Goal: Task Accomplishment & Management: Complete application form

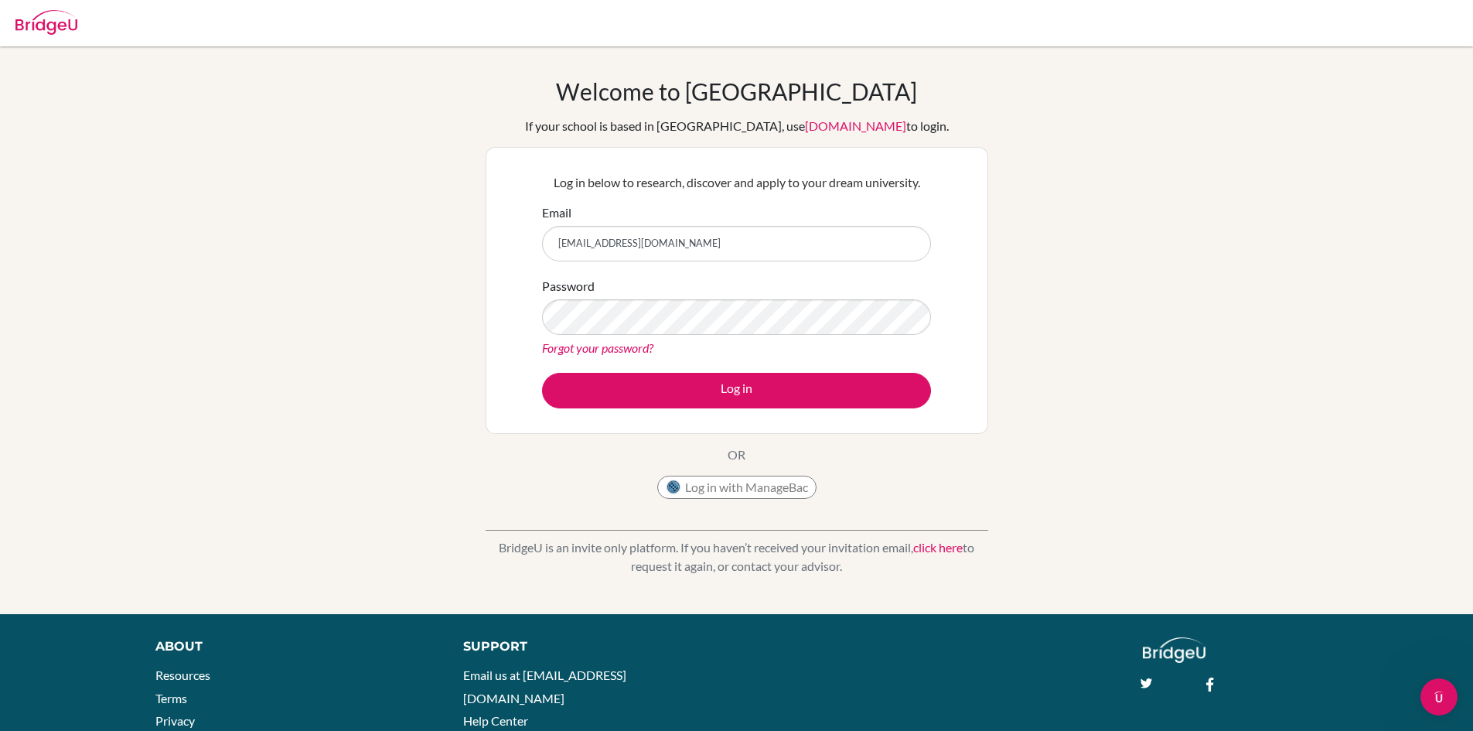
type input "[EMAIL_ADDRESS][DOMAIN_NAME]"
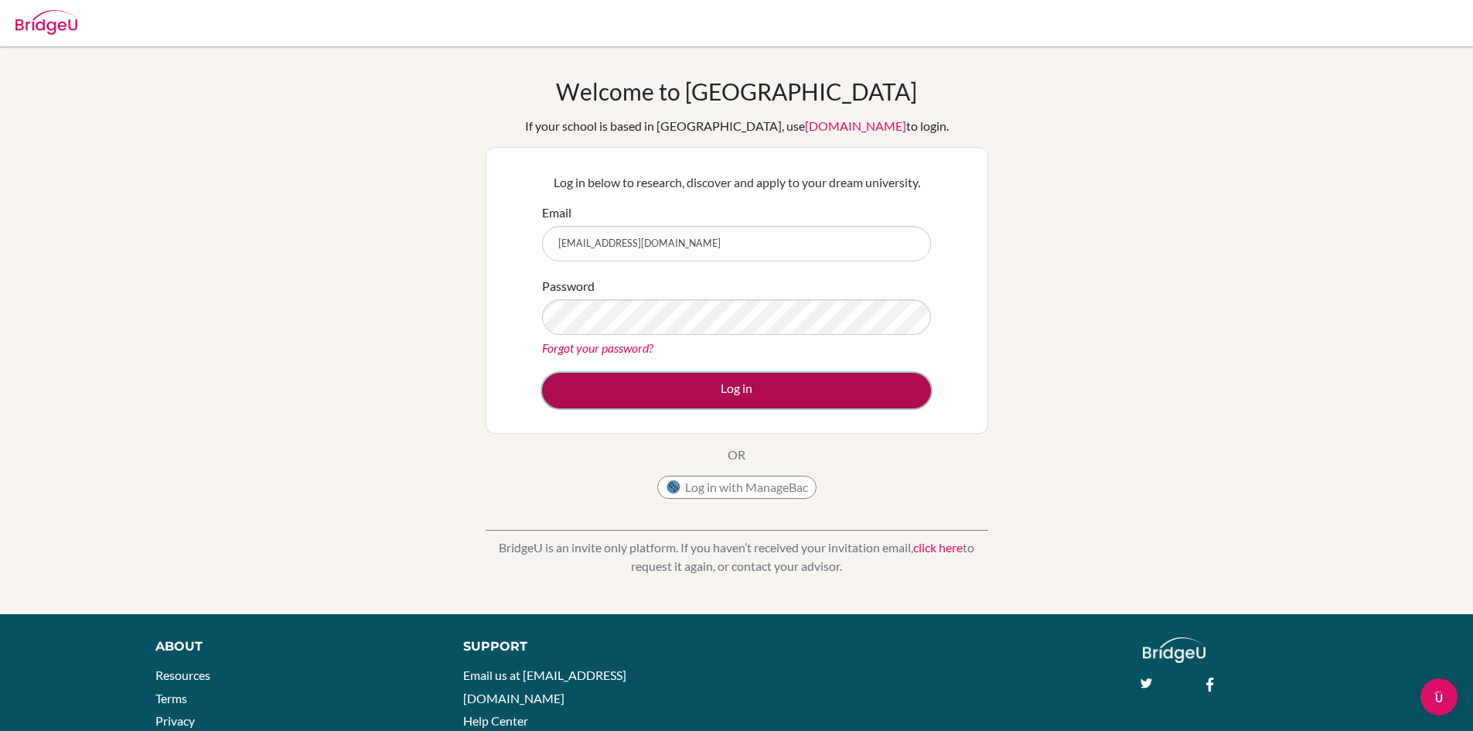
click at [710, 390] on button "Log in" at bounding box center [736, 391] width 389 height 36
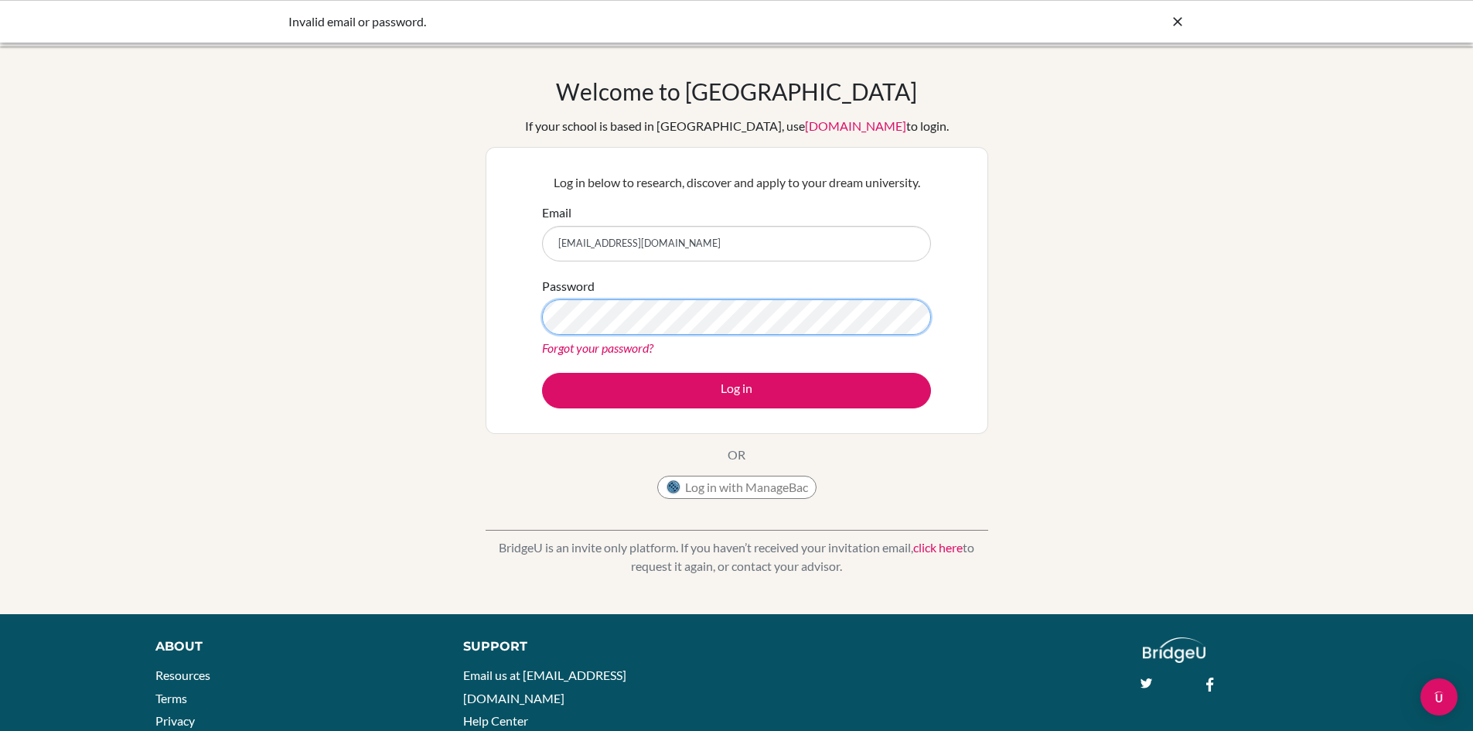
click at [380, 310] on div "Welcome to BridgeU If your school is based in China, use app.bridge-u.com.cn to…" at bounding box center [736, 330] width 1473 height 506
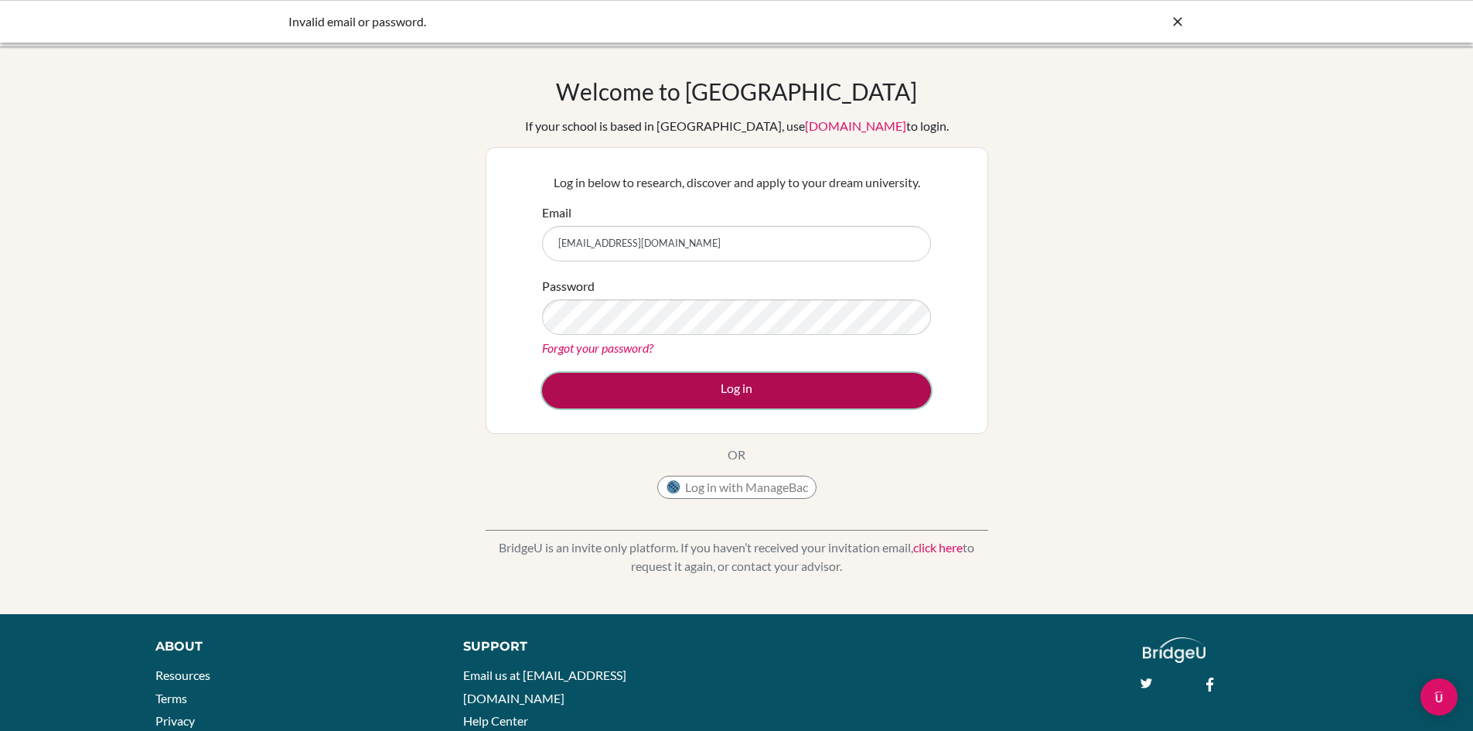
click at [584, 385] on button "Log in" at bounding box center [736, 391] width 389 height 36
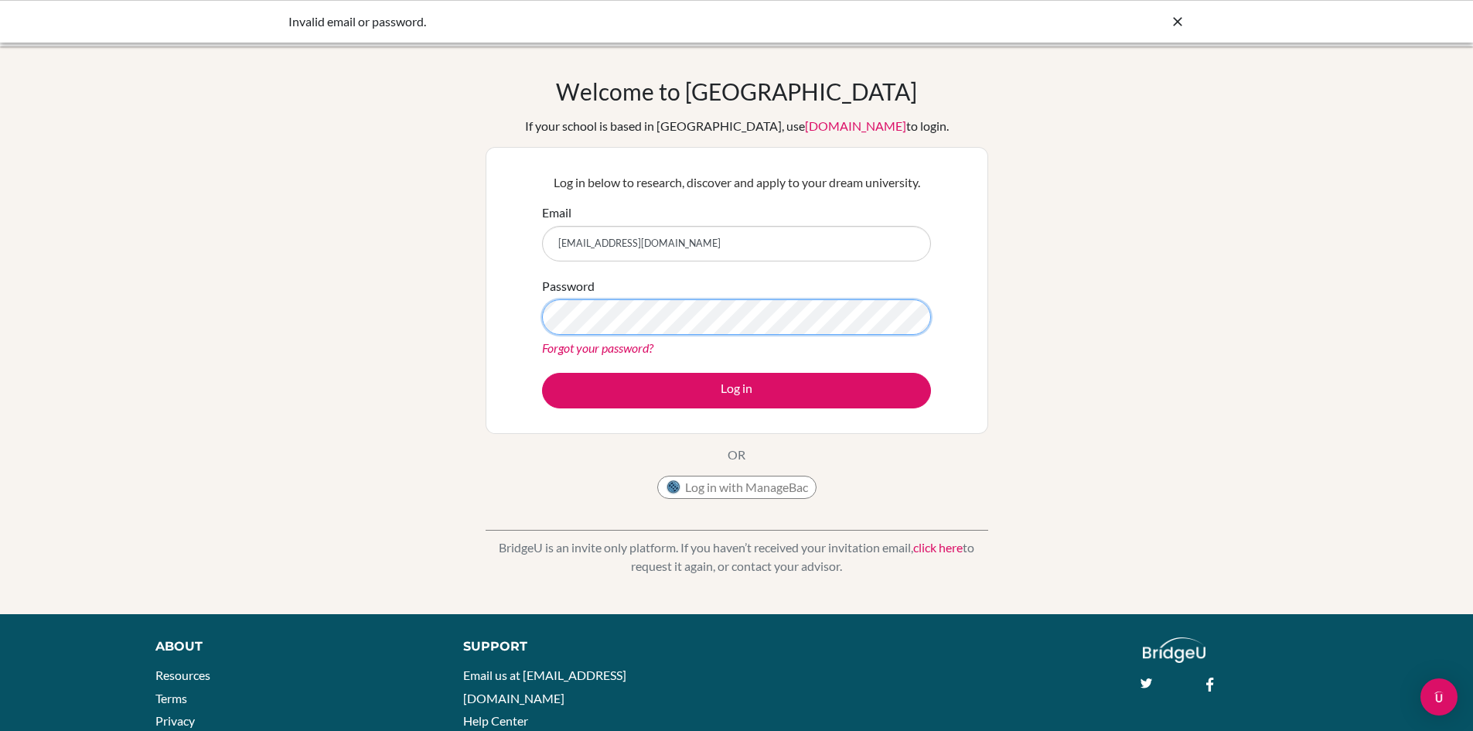
click at [542, 373] on button "Log in" at bounding box center [736, 391] width 389 height 36
